Goal: Download file/media

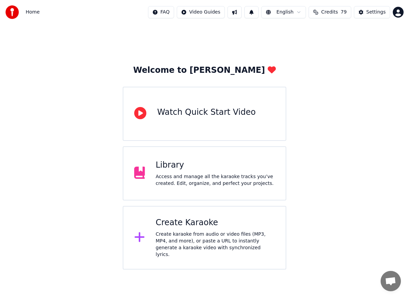
click at [250, 169] on div "Library" at bounding box center [215, 165] width 119 height 11
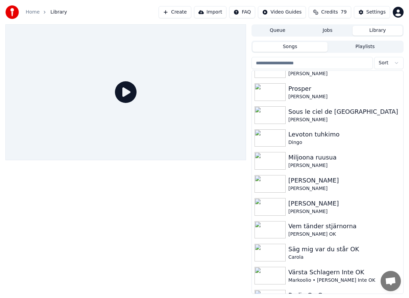
scroll to position [1546, 0]
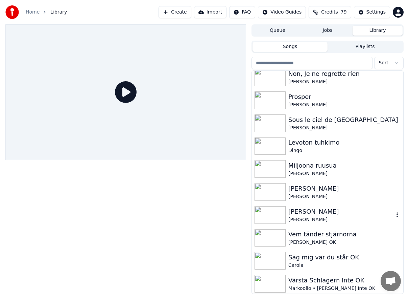
click at [302, 218] on div "[PERSON_NAME]" at bounding box center [342, 219] width 106 height 7
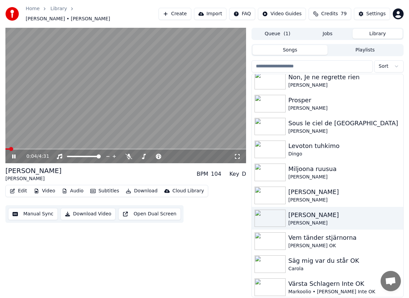
click at [30, 150] on div "0:04 / 4:31" at bounding box center [125, 157] width 241 height 14
click at [30, 148] on span at bounding box center [125, 148] width 241 height 1
click at [50, 148] on span at bounding box center [125, 148] width 241 height 1
click at [75, 148] on span at bounding box center [125, 148] width 241 height 1
click at [108, 148] on span at bounding box center [125, 148] width 241 height 1
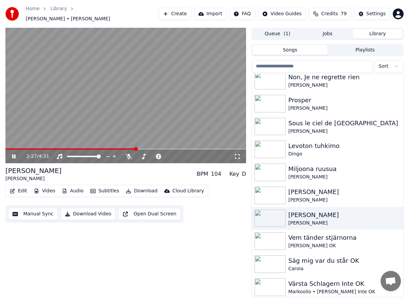
click at [136, 148] on span at bounding box center [125, 148] width 241 height 1
click at [153, 148] on span at bounding box center [125, 148] width 241 height 1
click at [182, 148] on span at bounding box center [125, 148] width 241 height 1
click at [205, 148] on span at bounding box center [125, 148] width 241 height 1
click at [233, 148] on span at bounding box center [125, 148] width 241 height 1
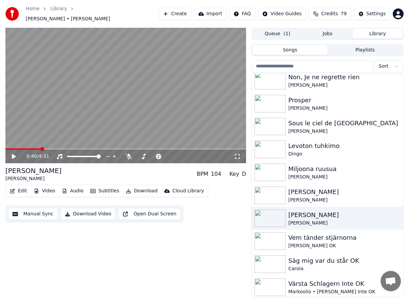
click at [41, 148] on span at bounding box center [23, 148] width 36 height 1
click at [14, 154] on icon at bounding box center [14, 156] width 4 height 5
click at [14, 154] on icon at bounding box center [13, 156] width 3 height 4
click at [12, 154] on icon at bounding box center [19, 156] width 16 height 5
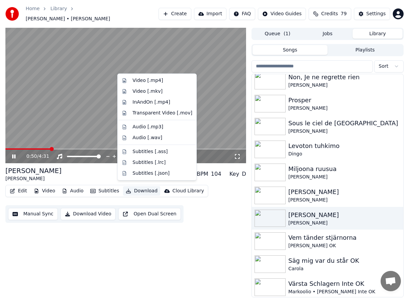
click at [136, 190] on button "Download" at bounding box center [141, 190] width 37 height 9
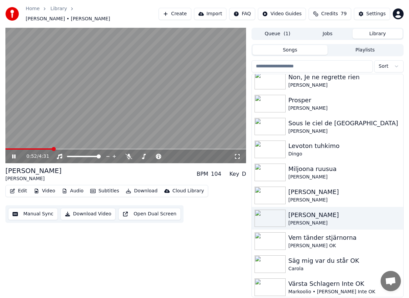
click at [14, 154] on icon at bounding box center [19, 156] width 16 height 5
click at [16, 154] on icon at bounding box center [19, 156] width 16 height 5
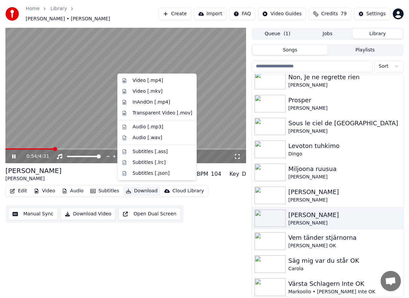
click at [146, 186] on button "Download" at bounding box center [141, 190] width 37 height 9
click at [159, 78] on div "Video [.mp4]" at bounding box center [148, 80] width 30 height 7
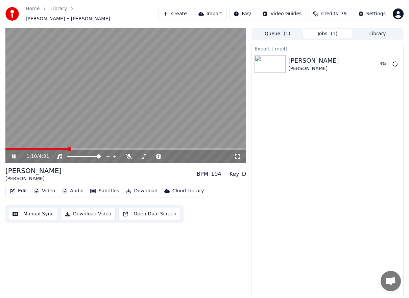
click at [14, 154] on icon at bounding box center [19, 156] width 16 height 5
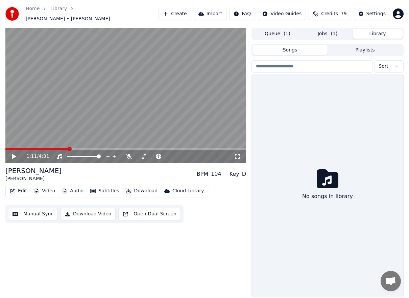
click at [380, 29] on button "Library" at bounding box center [378, 34] width 50 height 10
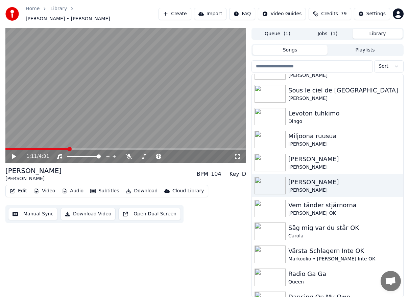
scroll to position [1552, 0]
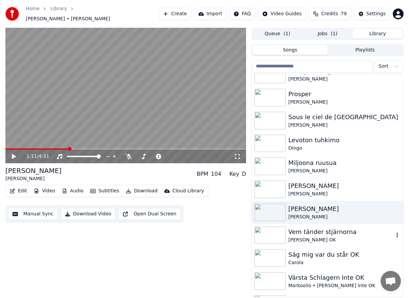
click at [336, 231] on div "Vem tänder stjärnorna" at bounding box center [342, 231] width 106 height 9
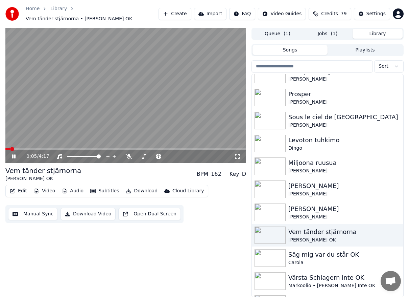
click at [14, 186] on button "Edit" at bounding box center [18, 190] width 23 height 9
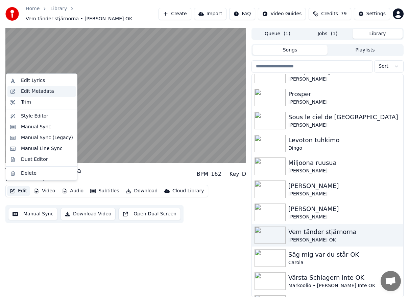
click at [46, 90] on div "Edit Metadata" at bounding box center [37, 91] width 33 height 7
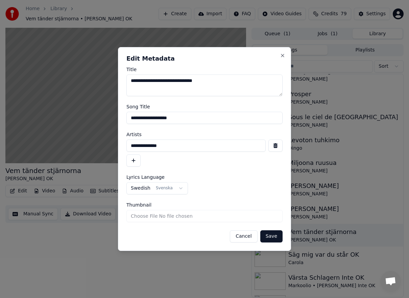
click at [182, 144] on input "**********" at bounding box center [196, 145] width 139 height 12
type input "**********"
click at [237, 88] on textarea "**********" at bounding box center [205, 85] width 156 height 22
type textarea "**********"
click at [273, 236] on button "Save" at bounding box center [271, 236] width 22 height 12
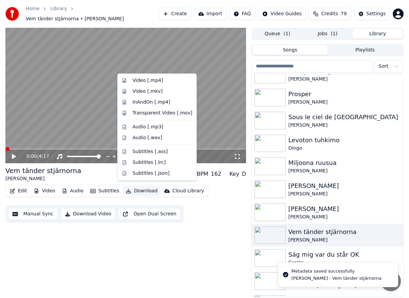
click at [146, 186] on button "Download" at bounding box center [141, 190] width 37 height 9
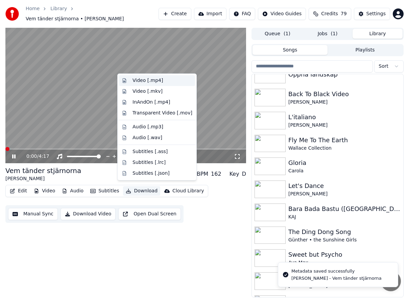
click at [164, 79] on div "Video [.mp4]" at bounding box center [163, 80] width 60 height 7
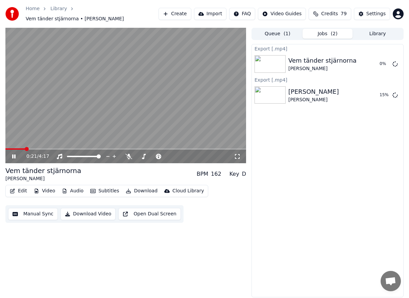
click at [13, 154] on icon at bounding box center [13, 156] width 3 height 4
click at [373, 29] on button "Library" at bounding box center [378, 34] width 50 height 10
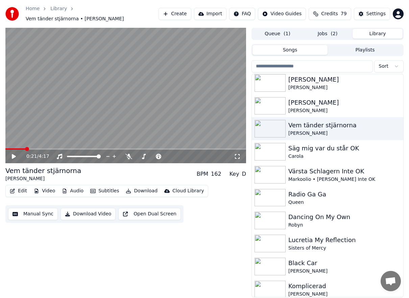
scroll to position [1623, 0]
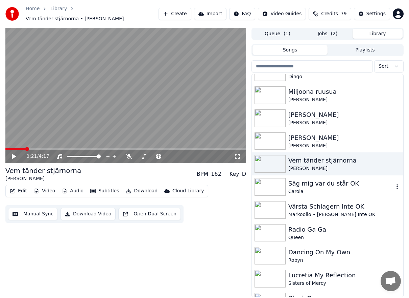
click at [358, 188] on div "Carola" at bounding box center [342, 191] width 106 height 7
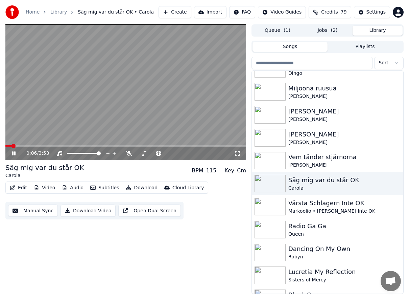
click at [13, 154] on icon at bounding box center [13, 153] width 3 height 4
click at [343, 229] on div "Radio Ga Ga" at bounding box center [342, 225] width 106 height 9
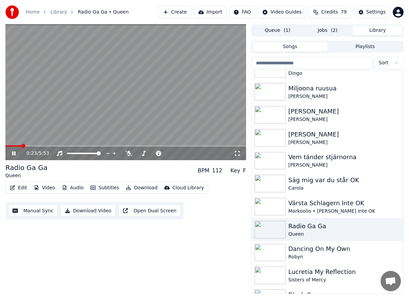
click at [13, 153] on icon at bounding box center [13, 153] width 3 height 4
click at [13, 153] on icon at bounding box center [14, 153] width 4 height 5
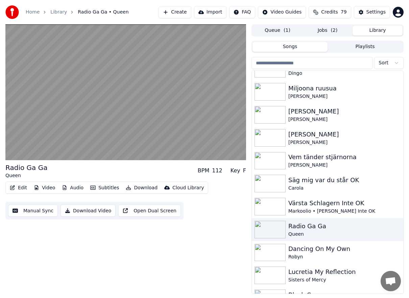
click at [46, 188] on button "Video" at bounding box center [44, 187] width 27 height 9
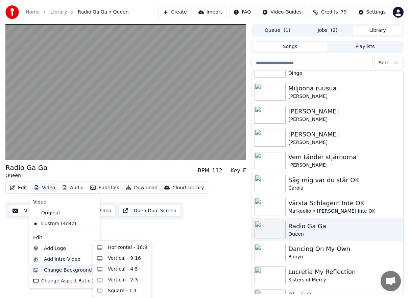
click at [74, 271] on div "Change Background" at bounding box center [68, 270] width 48 height 7
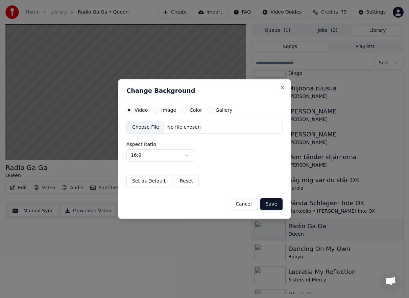
click at [208, 109] on button "Gallery" at bounding box center [210, 109] width 5 height 5
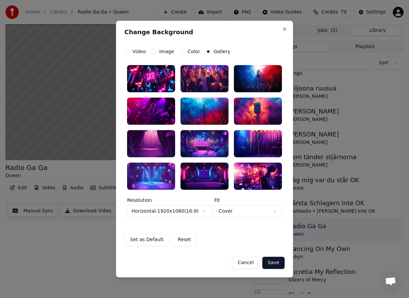
click at [268, 94] on div at bounding box center [204, 127] width 155 height 124
click at [267, 104] on div at bounding box center [258, 110] width 48 height 27
click at [275, 263] on button "Save" at bounding box center [274, 262] width 22 height 12
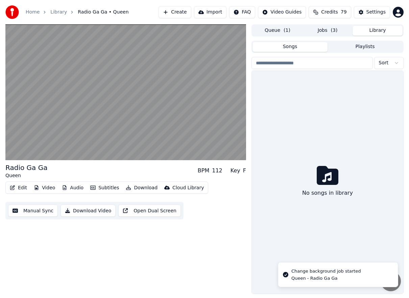
click at [386, 29] on button "Library" at bounding box center [378, 31] width 50 height 10
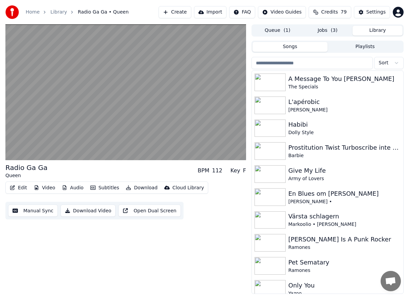
click at [333, 31] on span "( 3 )" at bounding box center [334, 30] width 7 height 7
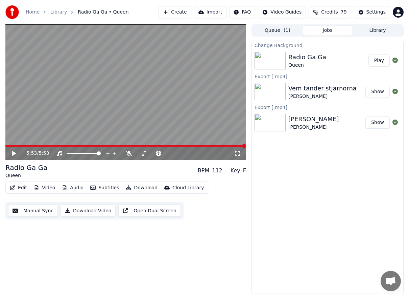
click at [372, 62] on button "Play" at bounding box center [379, 60] width 21 height 12
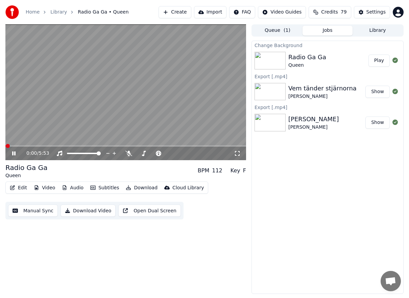
click at [140, 186] on button "Download" at bounding box center [141, 187] width 37 height 9
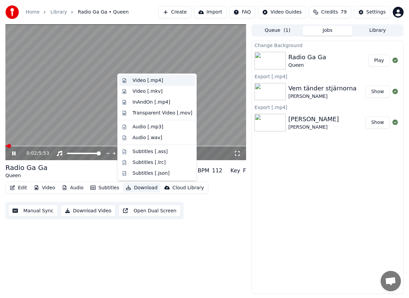
click at [158, 78] on div "Video [.mp4]" at bounding box center [148, 80] width 30 height 7
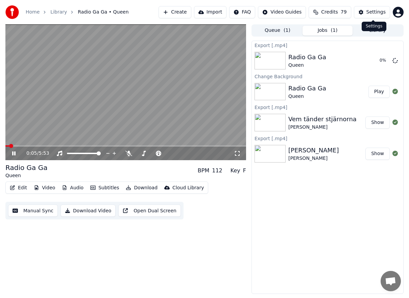
click at [379, 30] on div "Settings Settings" at bounding box center [374, 26] width 25 height 9
click at [393, 31] on button "Library" at bounding box center [378, 31] width 50 height 10
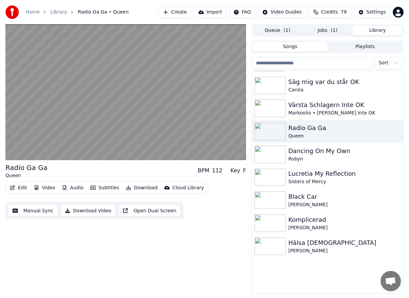
scroll to position [1651, 0]
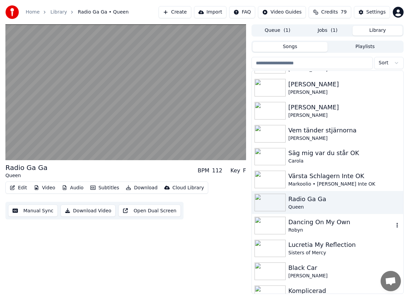
click at [342, 233] on div "Dancing On My Own [PERSON_NAME]" at bounding box center [328, 225] width 152 height 23
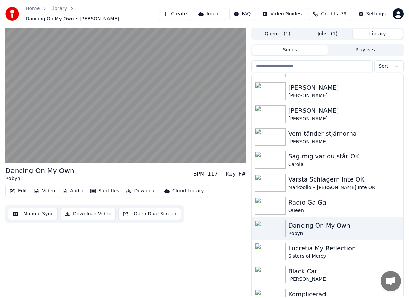
click at [291, 2] on div "Home Library Dancing On My Own • [PERSON_NAME] Create Import FAQ Video Guides C…" at bounding box center [204, 14] width 409 height 28
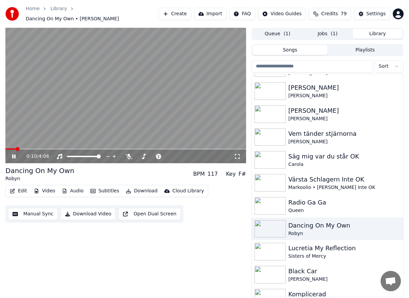
click at [139, 193] on div "Edit Video Audio Subtitles Download Cloud Library" at bounding box center [106, 191] width 203 height 12
click at [144, 186] on button "Download" at bounding box center [141, 190] width 37 height 9
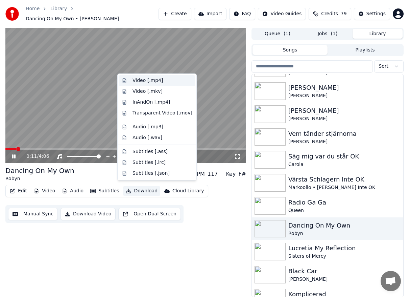
click at [166, 78] on div "Video [.mp4]" at bounding box center [163, 80] width 60 height 7
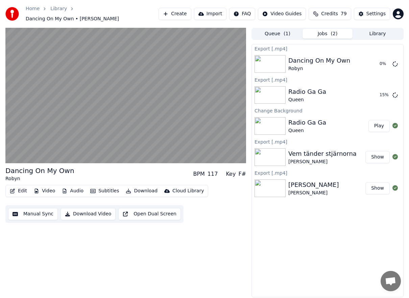
click at [377, 29] on button "Library" at bounding box center [378, 34] width 50 height 10
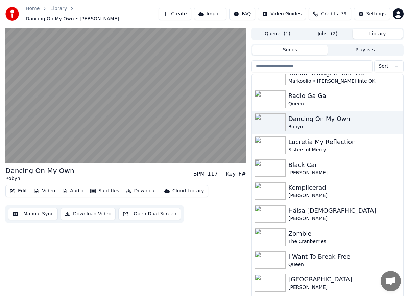
scroll to position [1775, 0]
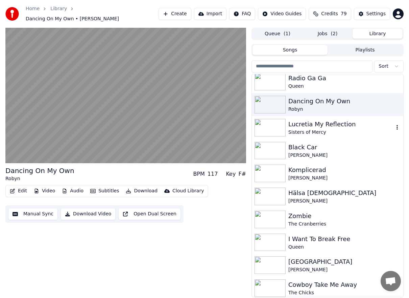
click at [359, 130] on div "Sisters of Mercy" at bounding box center [342, 132] width 106 height 7
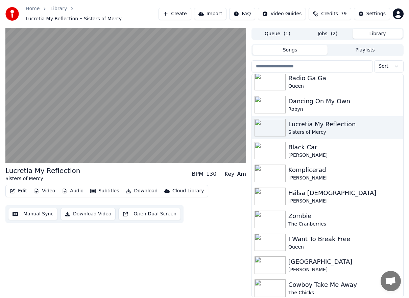
drag, startPoint x: 292, startPoint y: 3, endPoint x: 302, endPoint y: 19, distance: 18.5
click at [292, 3] on div "Home Library [PERSON_NAME] My Reflection • Sisters of Mercy Create Import FAQ V…" at bounding box center [204, 14] width 409 height 28
click at [349, 221] on div "The Cranberries" at bounding box center [342, 224] width 106 height 7
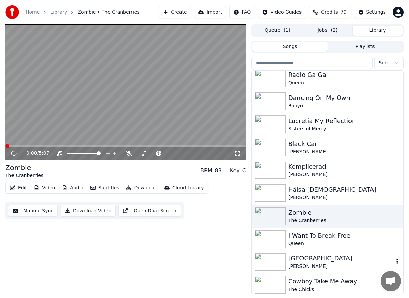
click at [339, 265] on div "[PERSON_NAME]" at bounding box center [342, 266] width 106 height 7
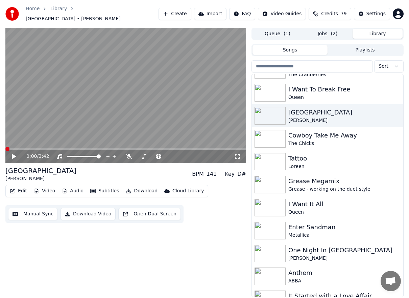
scroll to position [1937, 0]
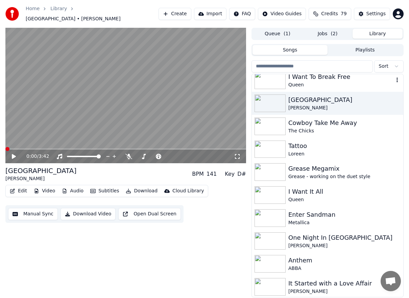
click at [309, 73] on div "I Want To Break Free" at bounding box center [342, 76] width 106 height 9
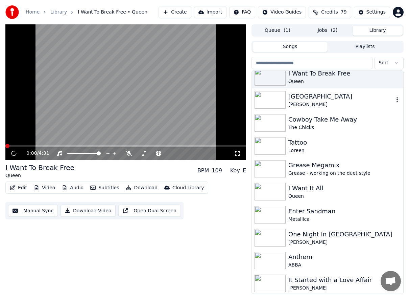
click at [300, 100] on div "[GEOGRAPHIC_DATA]" at bounding box center [342, 96] width 106 height 9
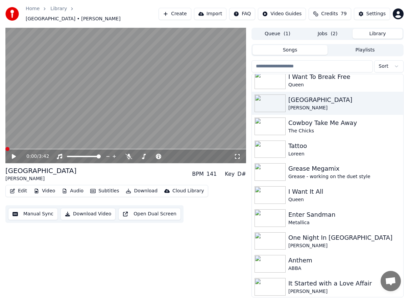
click at [13, 154] on icon at bounding box center [14, 156] width 4 height 5
click at [23, 148] on span at bounding box center [125, 148] width 241 height 1
click at [52, 148] on span at bounding box center [125, 148] width 241 height 1
click at [78, 148] on span at bounding box center [125, 148] width 241 height 1
click at [146, 186] on button "Download" at bounding box center [141, 190] width 37 height 9
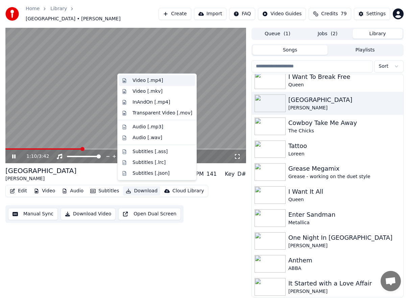
click at [166, 80] on div "Video [.mp4]" at bounding box center [163, 80] width 60 height 7
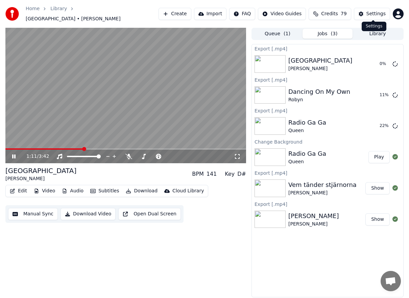
click at [367, 28] on div "Settings Settings" at bounding box center [374, 26] width 25 height 9
click at [390, 31] on button "Library" at bounding box center [378, 34] width 50 height 10
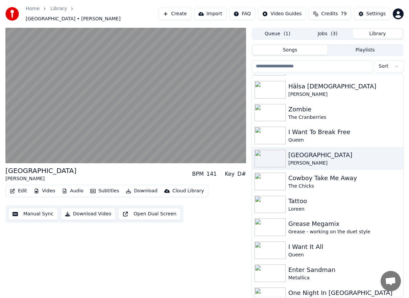
scroll to position [1811, 0]
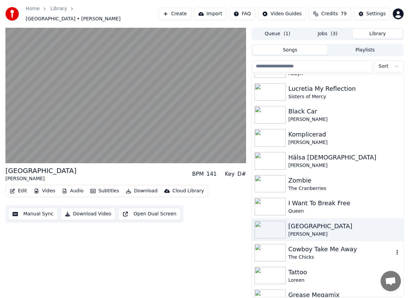
click at [337, 244] on div "Cowboy Take Me Away" at bounding box center [342, 248] width 106 height 9
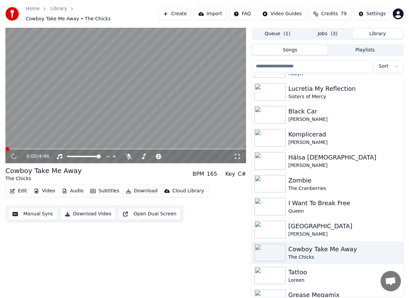
click at [132, 188] on button "Download" at bounding box center [141, 190] width 37 height 9
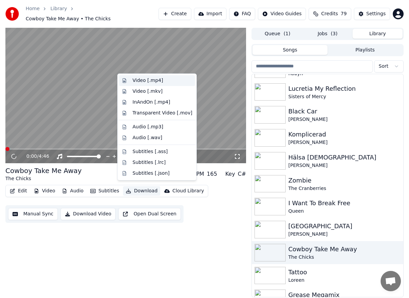
click at [161, 83] on div "Video [.mp4]" at bounding box center [163, 80] width 60 height 7
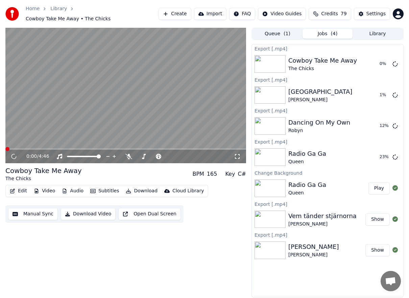
click at [384, 29] on button "Library" at bounding box center [378, 34] width 50 height 10
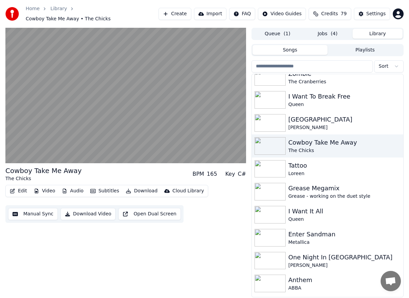
scroll to position [1927, 0]
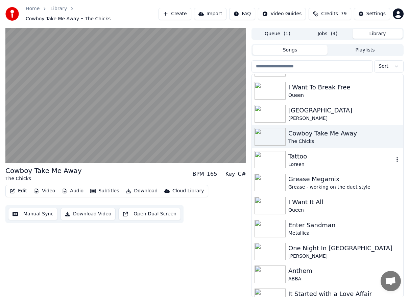
click at [331, 161] on div "Loreen" at bounding box center [342, 164] width 106 height 7
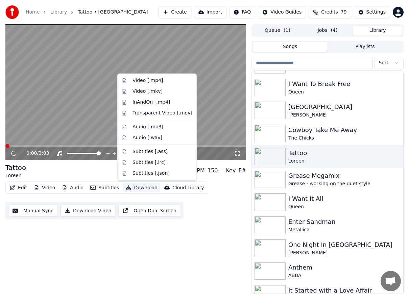
click at [131, 184] on button "Download" at bounding box center [141, 187] width 37 height 9
click at [157, 77] on div "Video [.mp4]" at bounding box center [157, 80] width 76 height 11
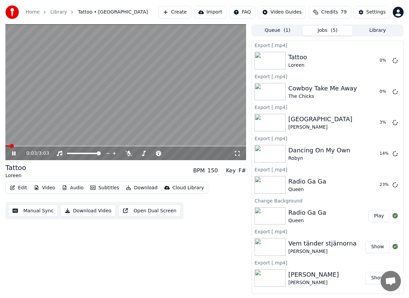
click at [15, 153] on icon at bounding box center [13, 153] width 3 height 4
click at [42, 172] on div "Tattoo [PERSON_NAME] BPM 150 Key F#" at bounding box center [125, 171] width 241 height 16
click at [338, 7] on button "Credits 79" at bounding box center [330, 12] width 42 height 12
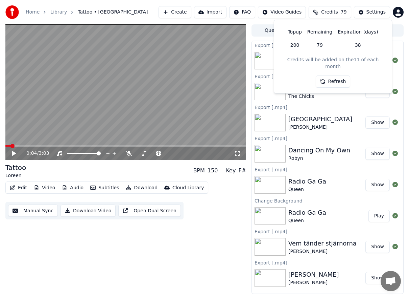
click at [338, 75] on button "Refresh" at bounding box center [333, 81] width 35 height 12
